Goal: Task Accomplishment & Management: Manage account settings

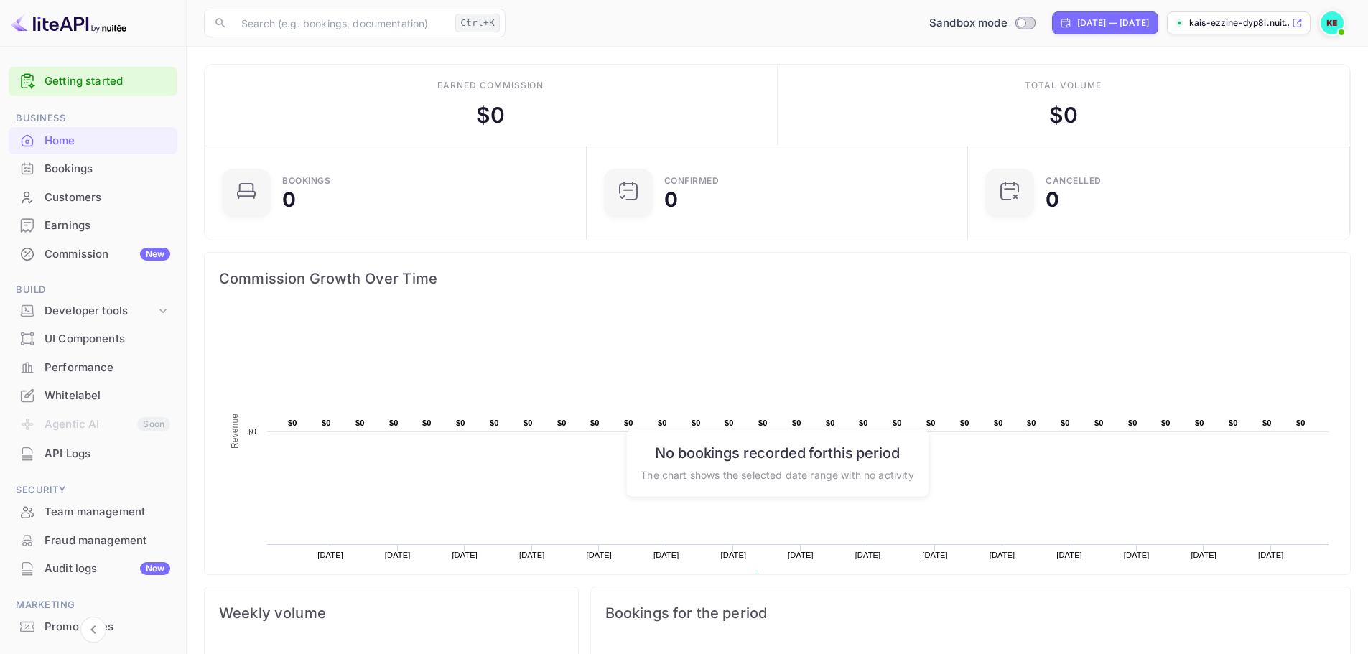
scroll to position [223, 362]
click at [1293, 22] on icon at bounding box center [1297, 23] width 8 height 8
click at [1327, 25] on img at bounding box center [1331, 22] width 23 height 23
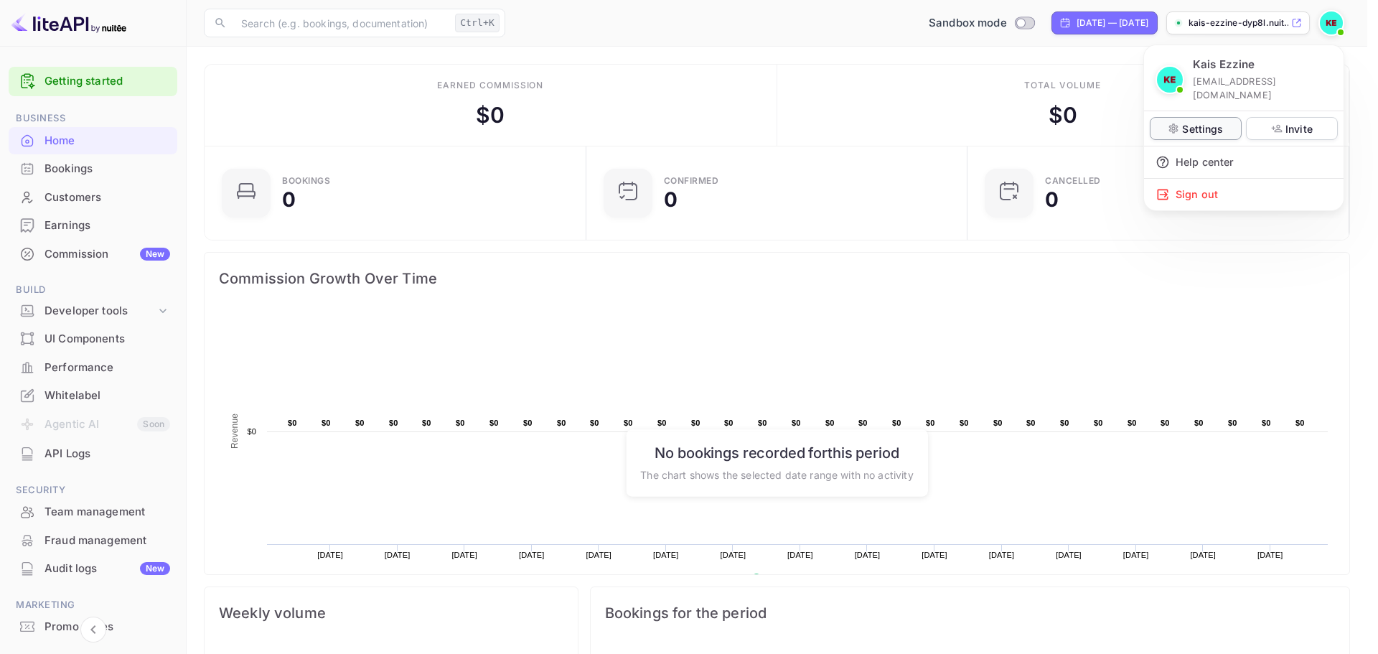
click at [1191, 121] on p "Settings" at bounding box center [1202, 128] width 41 height 15
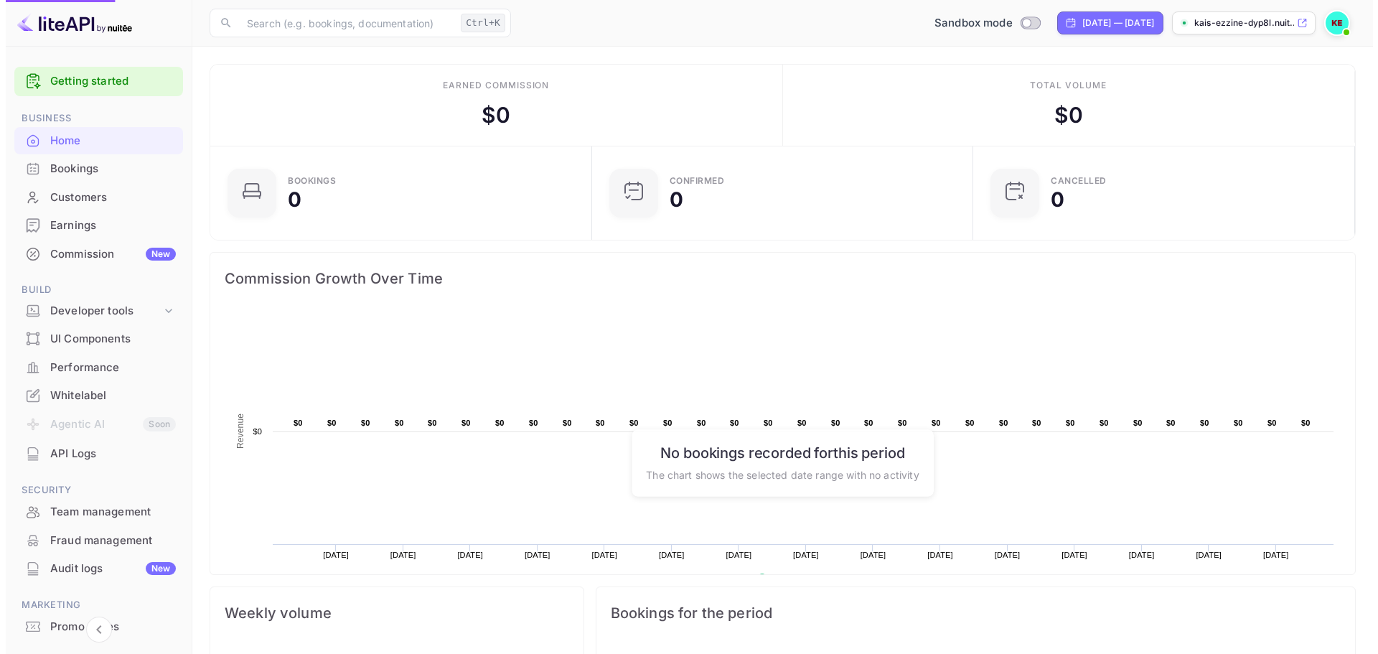
scroll to position [11, 11]
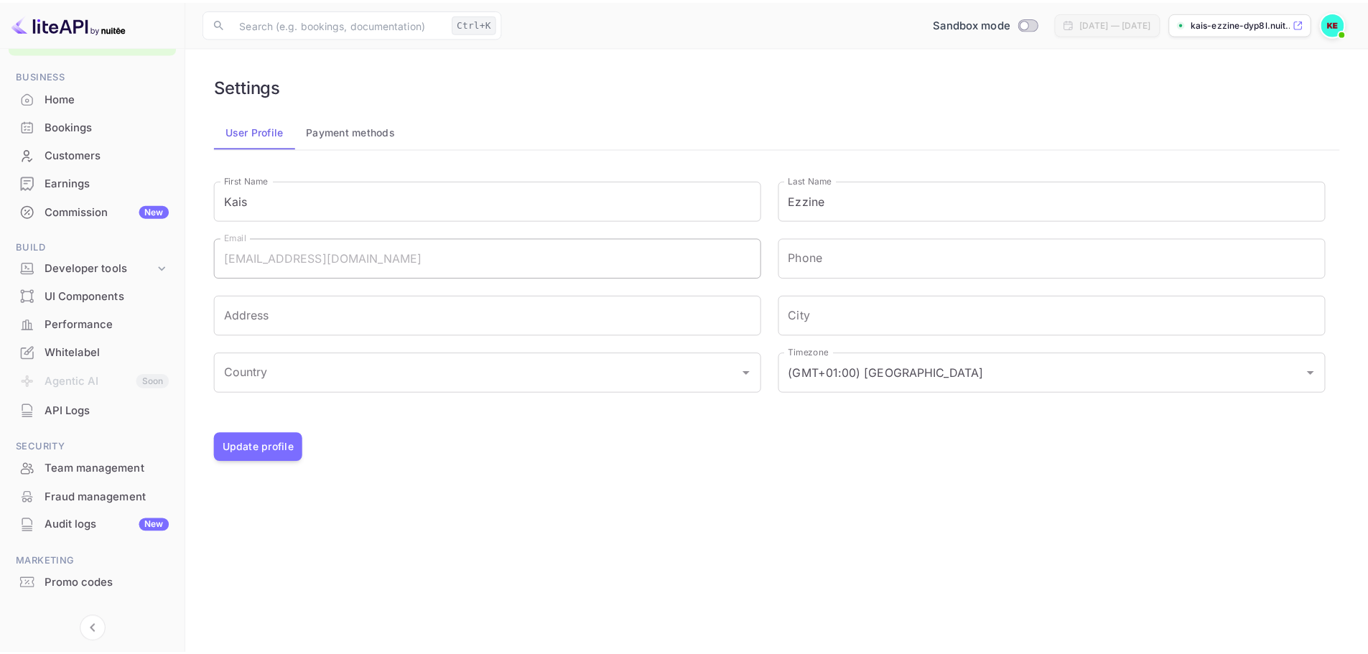
scroll to position [67, 0]
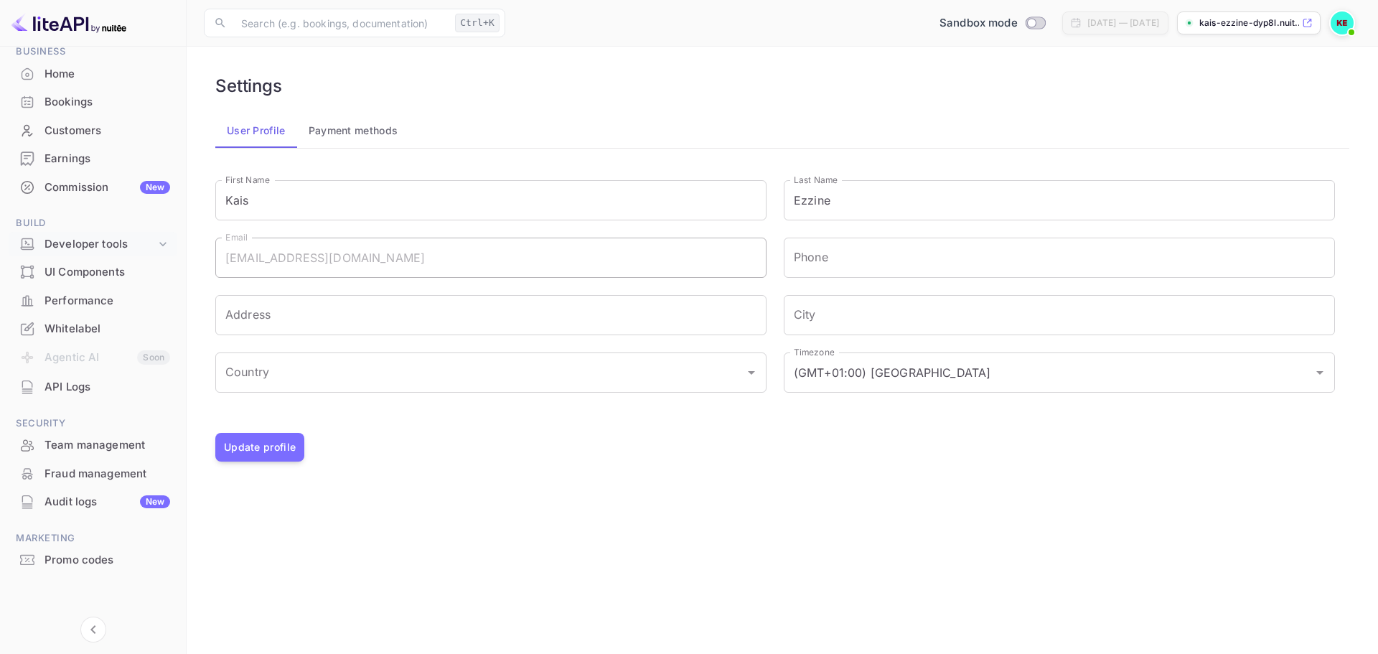
click at [106, 246] on div "Developer tools" at bounding box center [100, 244] width 111 height 17
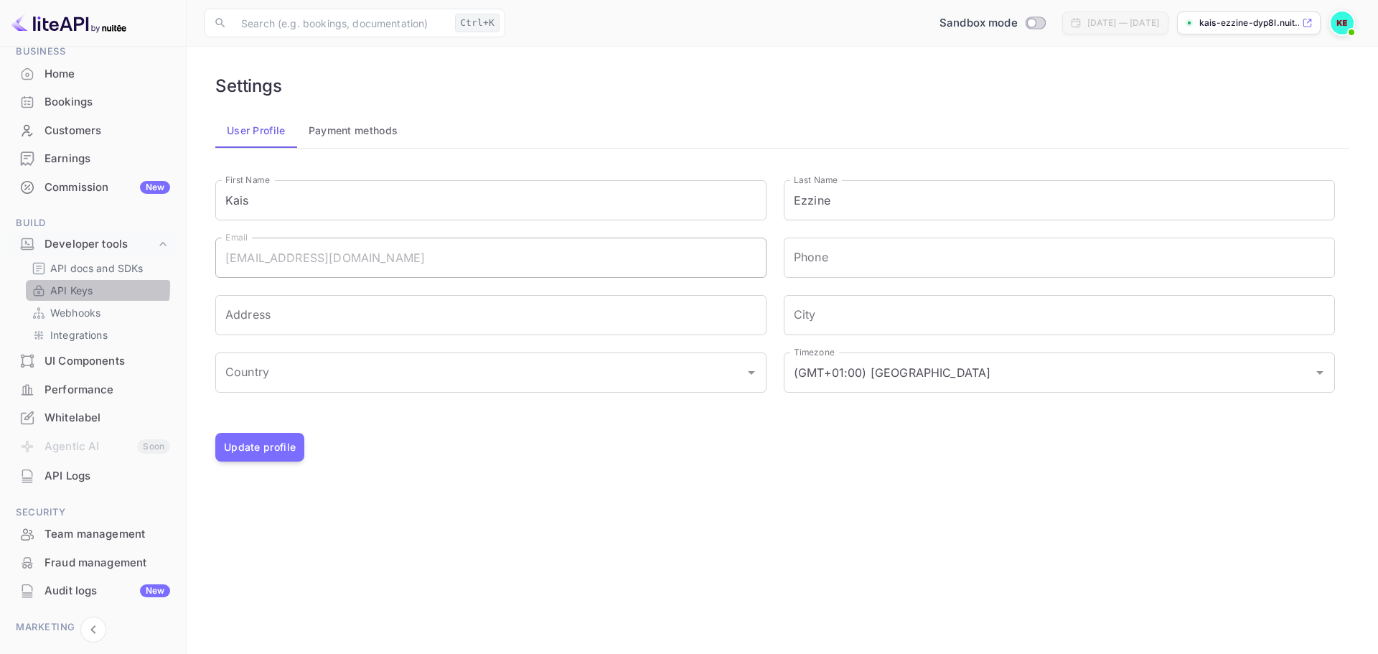
click at [71, 287] on p "API Keys" at bounding box center [71, 290] width 42 height 15
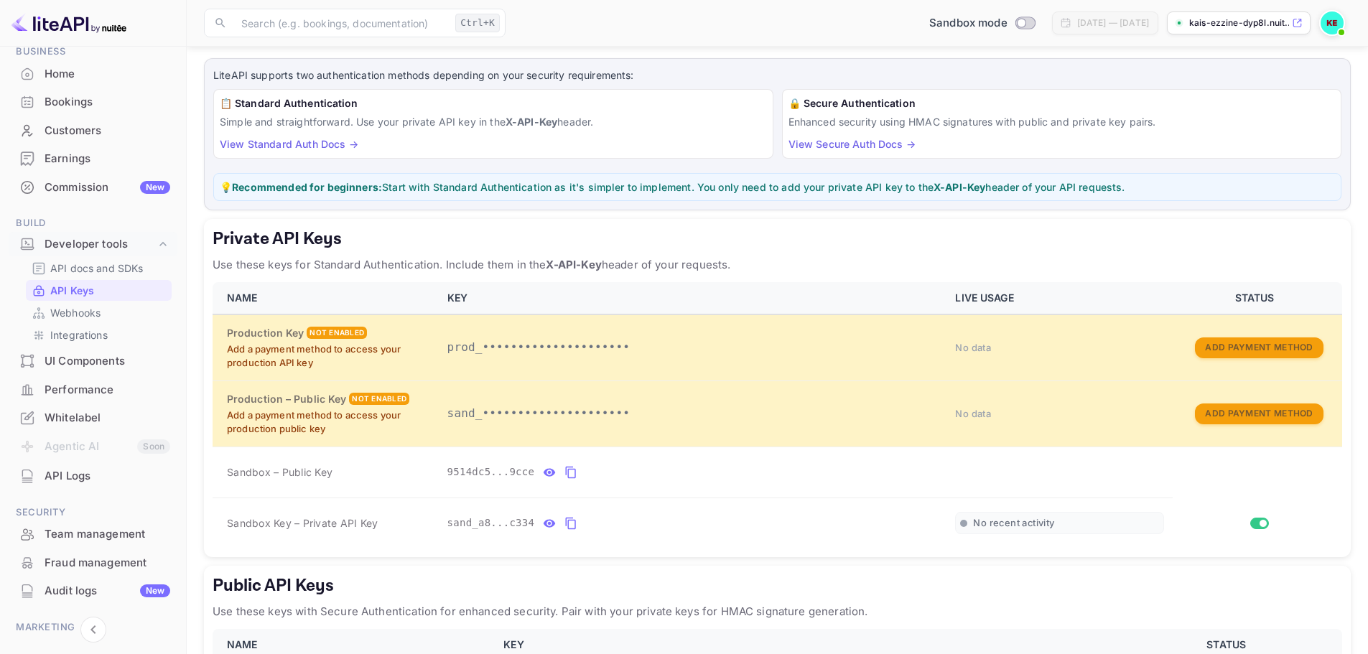
scroll to position [144, 0]
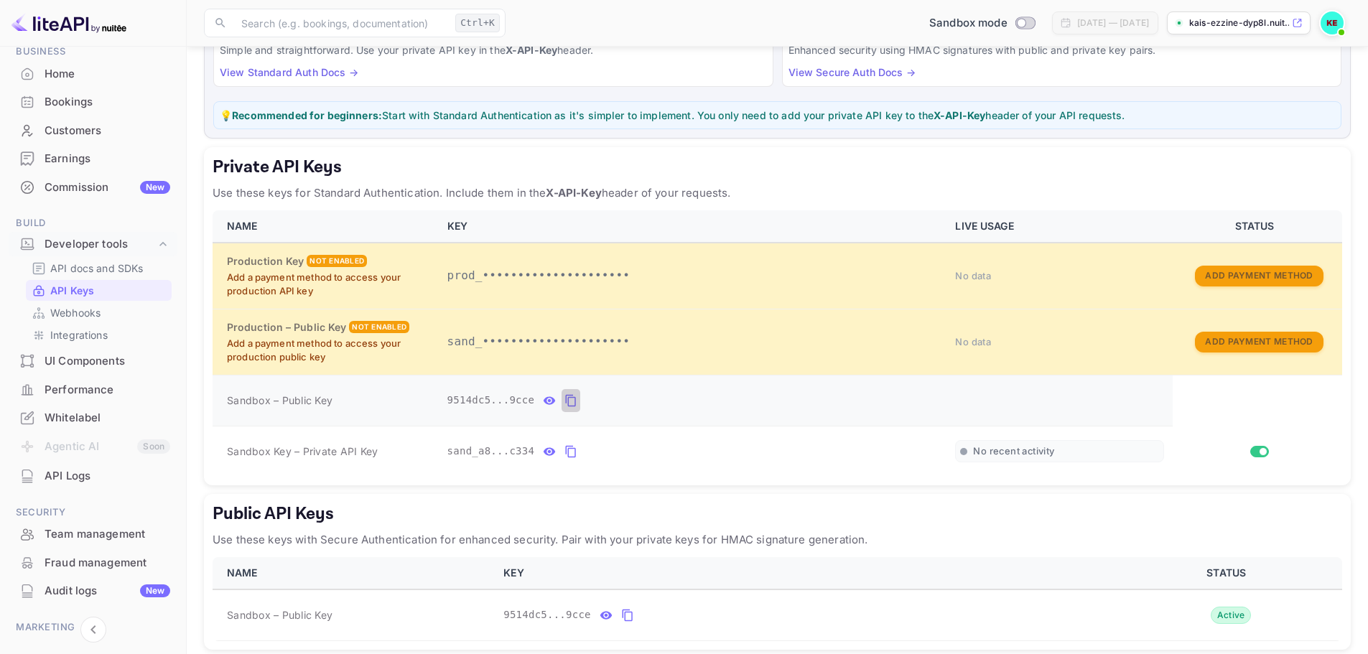
click at [564, 401] on icon "private api keys table" at bounding box center [570, 400] width 13 height 17
click at [566, 448] on icon "private api keys table" at bounding box center [571, 452] width 10 height 12
